Goal: Task Accomplishment & Management: Use online tool/utility

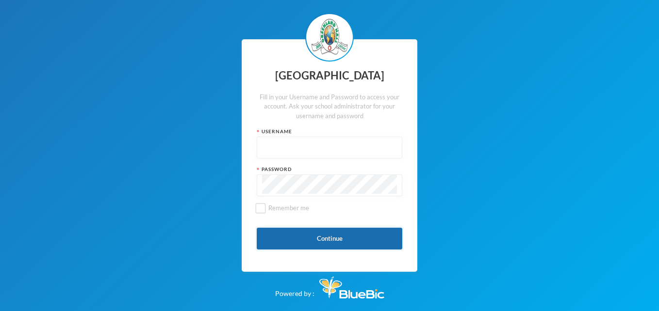
type input "glh25cs27"
click at [338, 244] on button "Continue" at bounding box center [330, 239] width 146 height 22
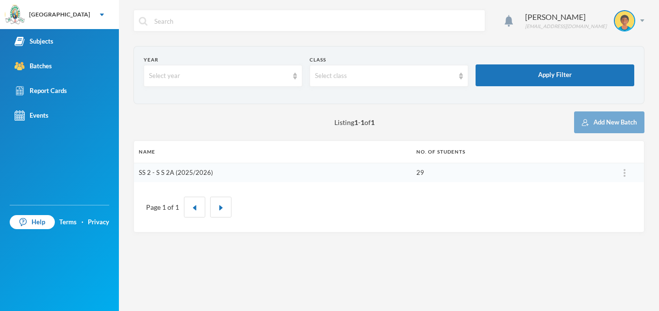
click at [188, 173] on link "SS 2 - S S 2A (2025/2026)" at bounding box center [176, 173] width 74 height 8
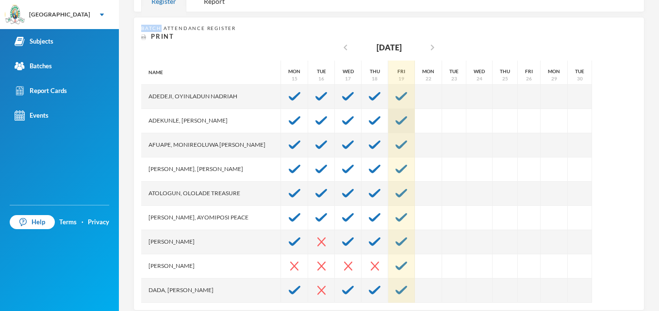
scroll to position [190, 0]
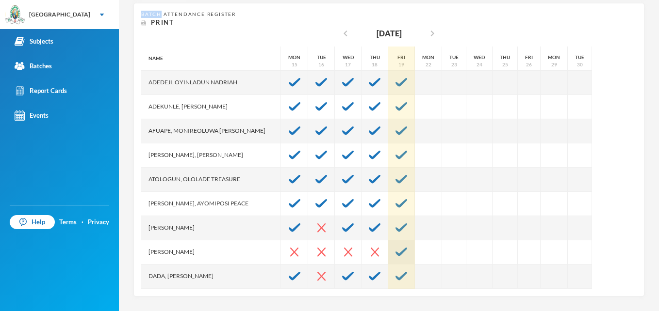
click at [395, 249] on img at bounding box center [401, 252] width 12 height 9
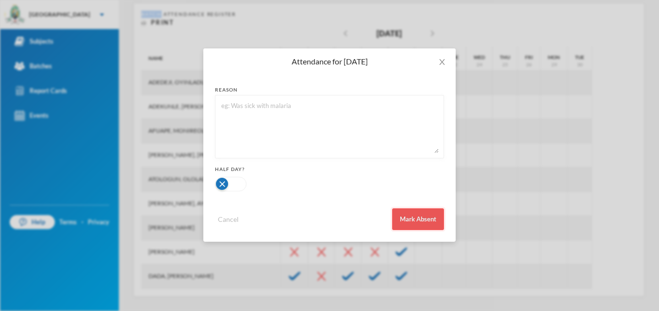
drag, startPoint x: 395, startPoint y: 249, endPoint x: 395, endPoint y: 223, distance: 26.2
click at [395, 223] on button "Mark Absent" at bounding box center [418, 220] width 52 height 22
